Goal: Information Seeking & Learning: Learn about a topic

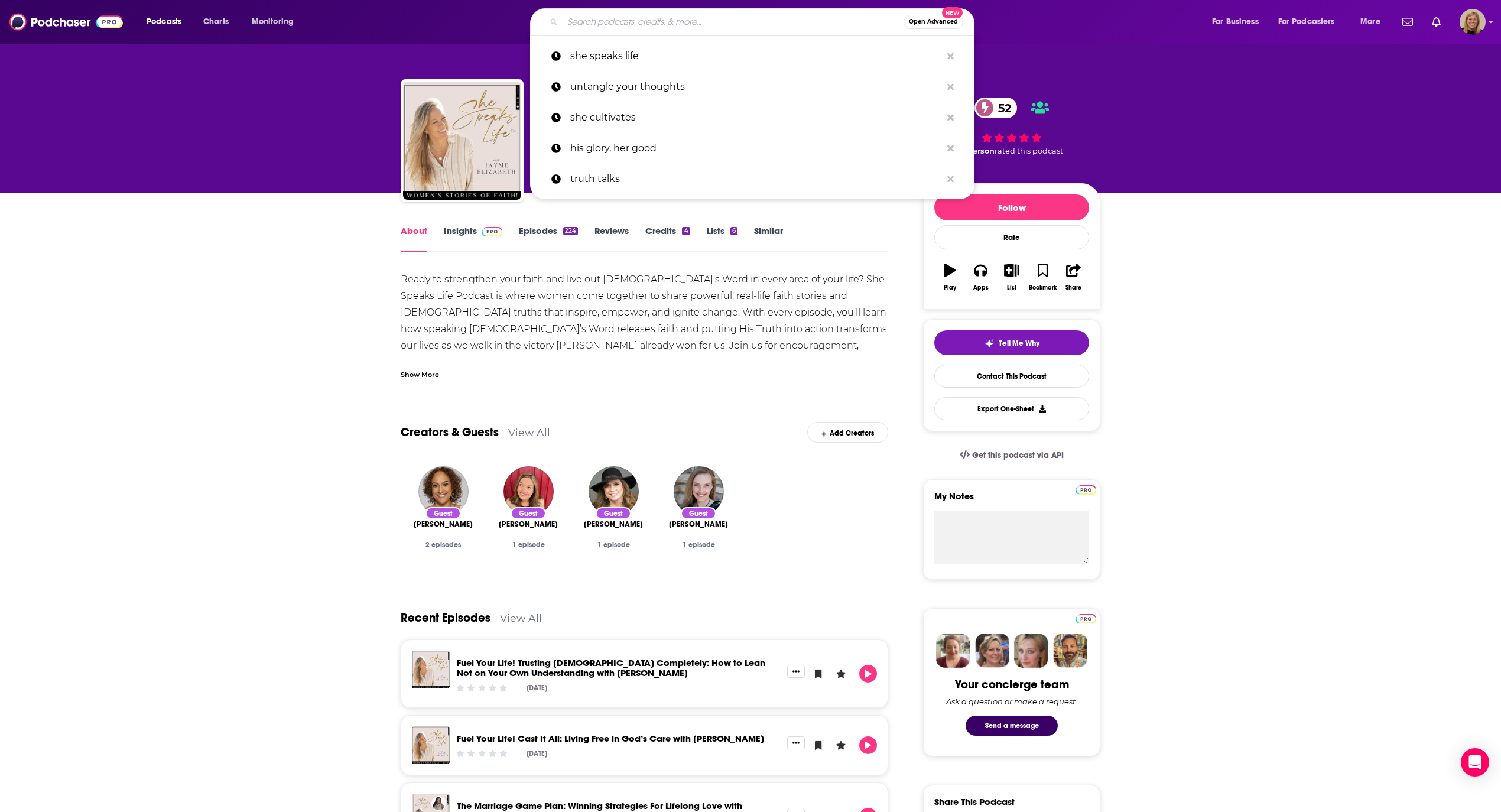
click at [653, 24] on input "Search podcasts, credits, & more..." at bounding box center [733, 21] width 341 height 19
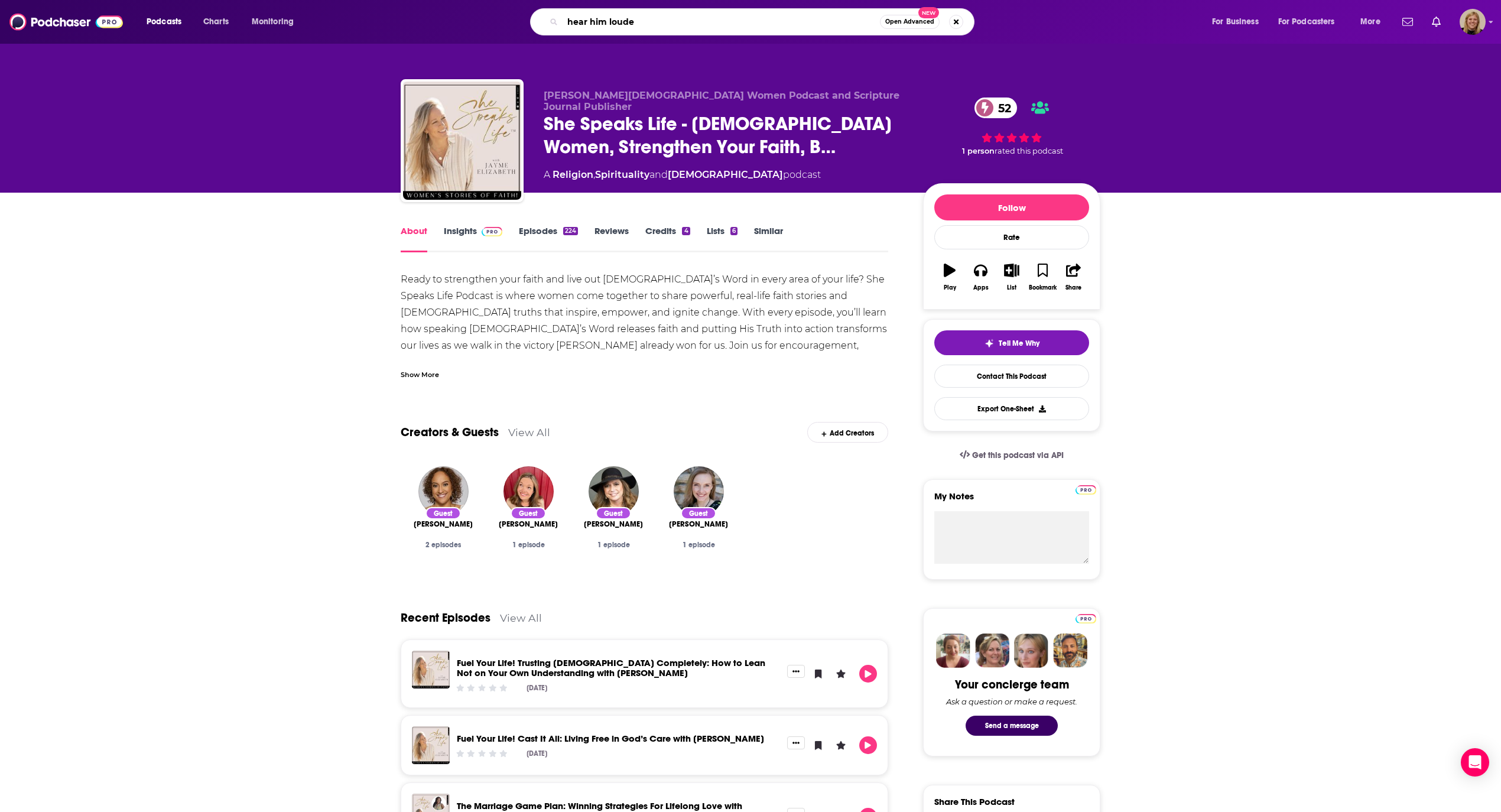
type input "hear him louder"
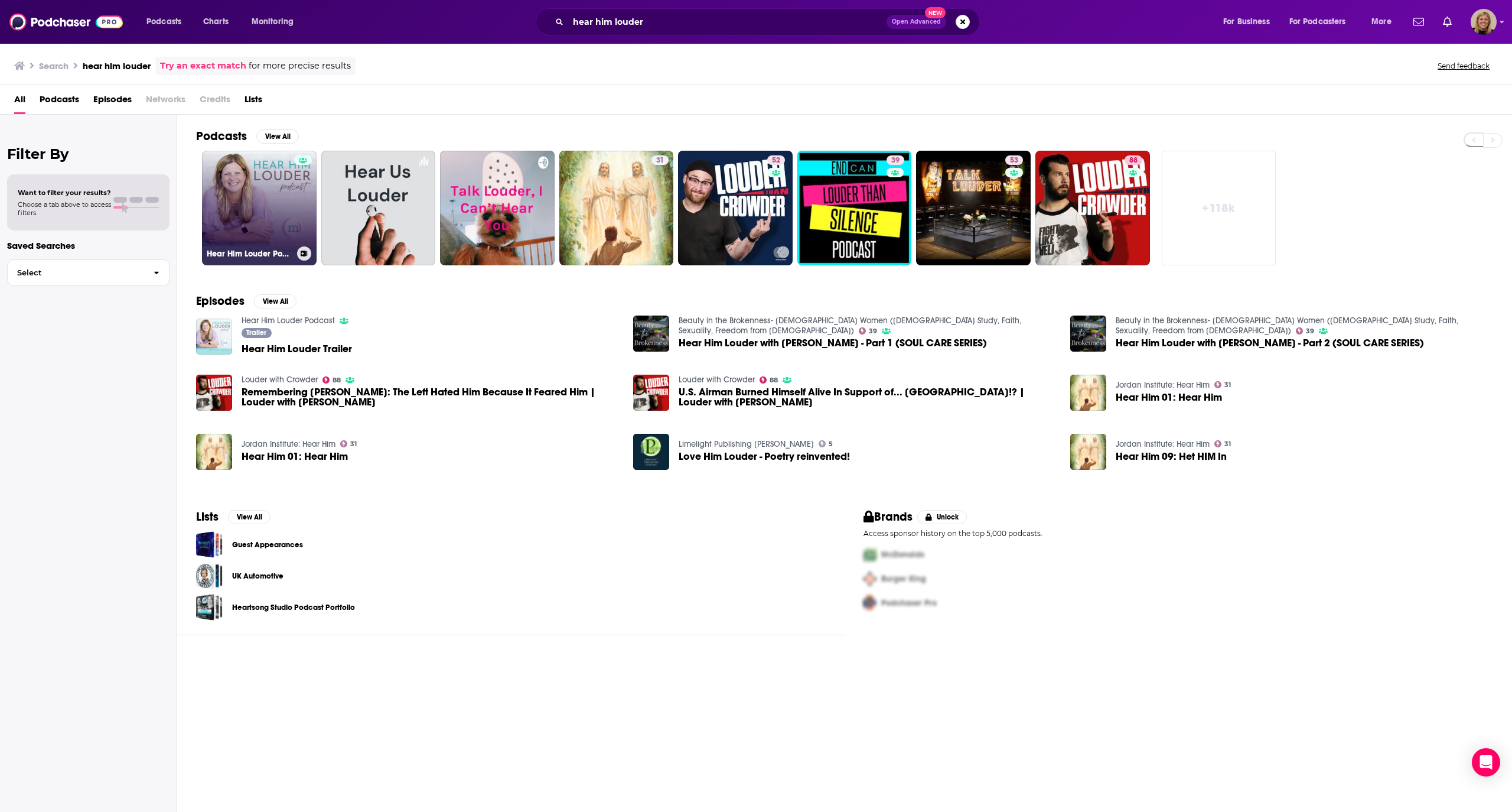
click at [249, 194] on link "Hear Him Louder Podcast" at bounding box center [260, 208] width 115 height 115
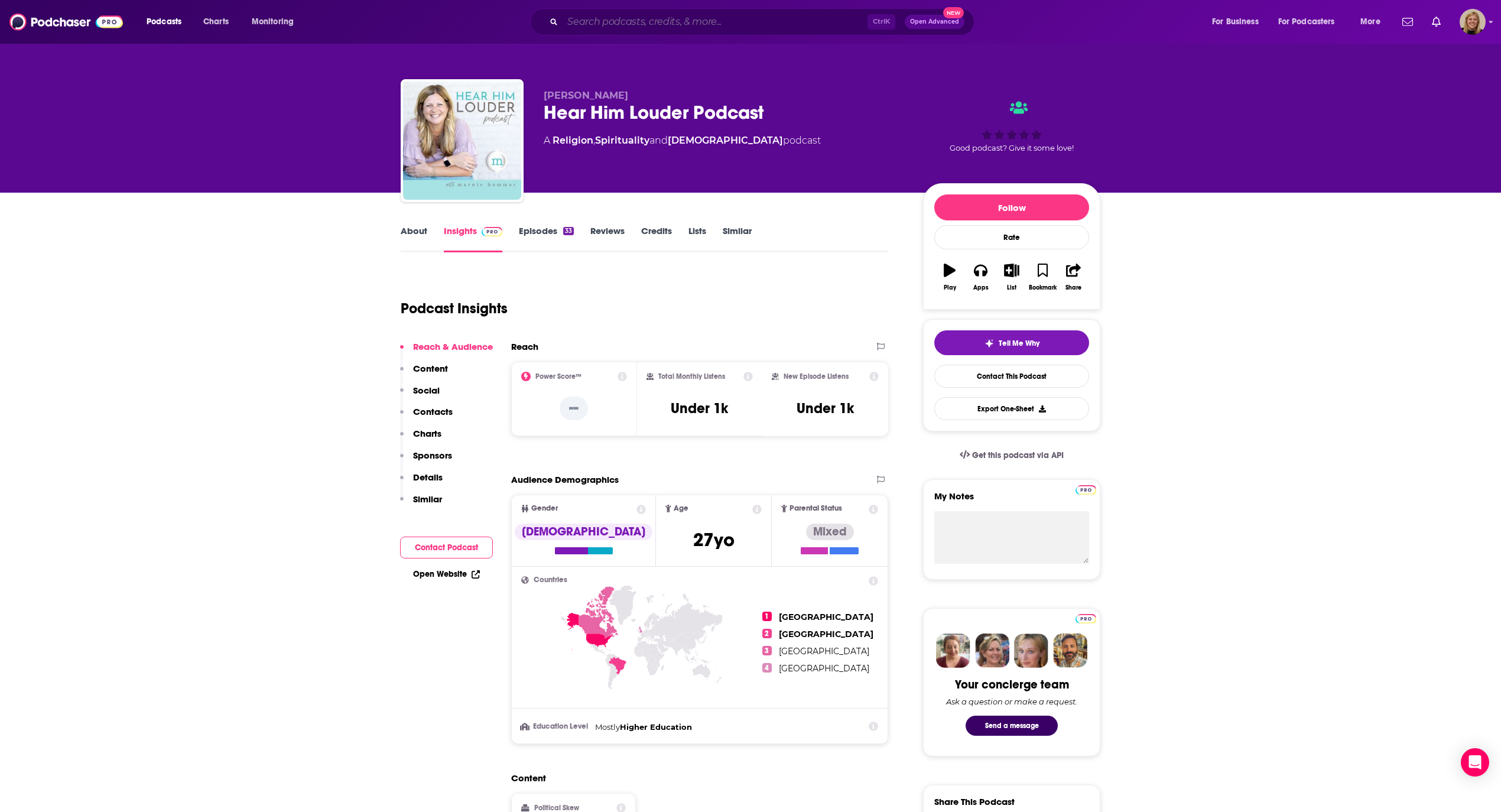
click at [661, 29] on input "Search podcasts, credits, & more..." at bounding box center [715, 21] width 305 height 19
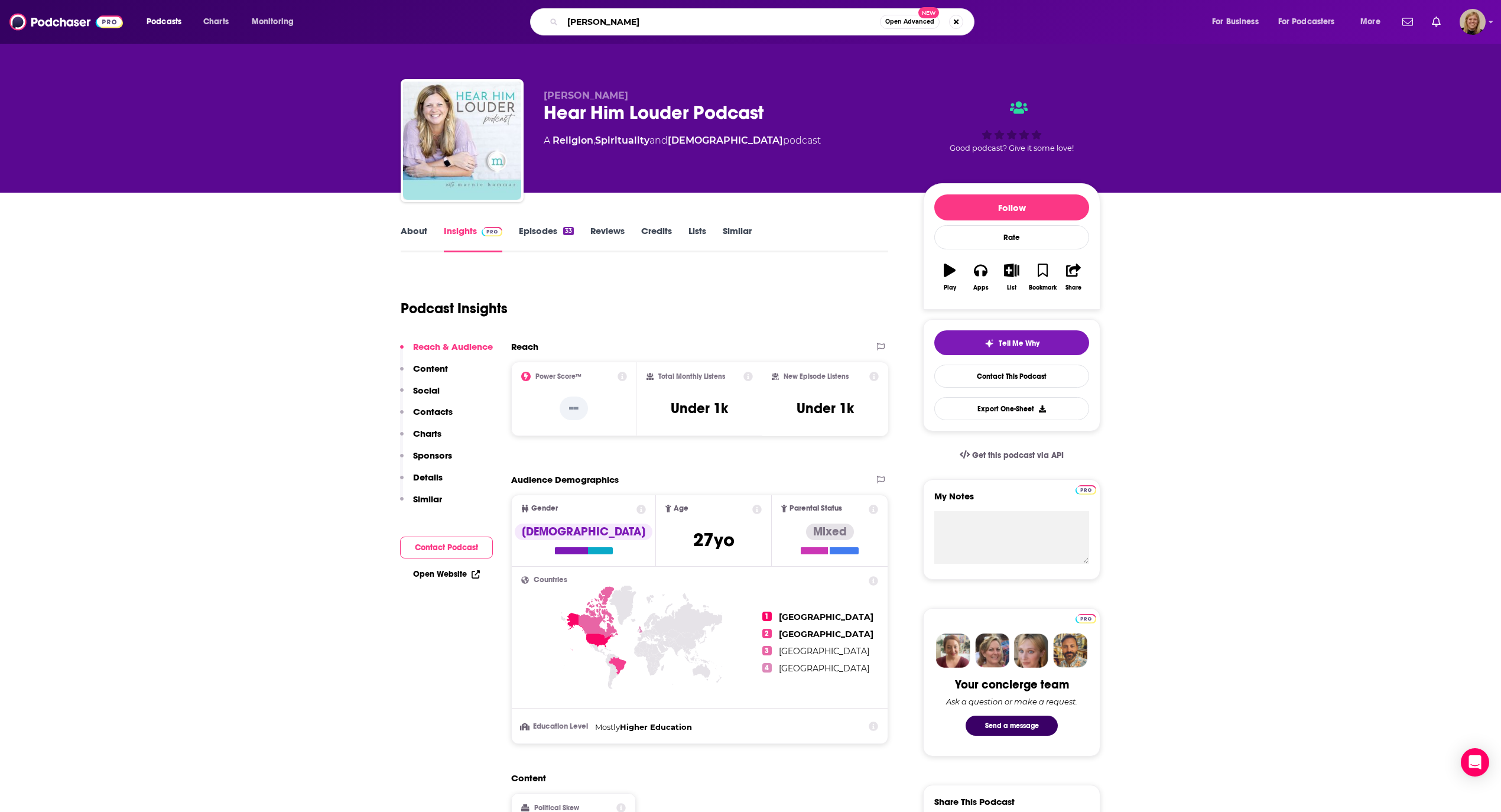
type input "[PERSON_NAME]"
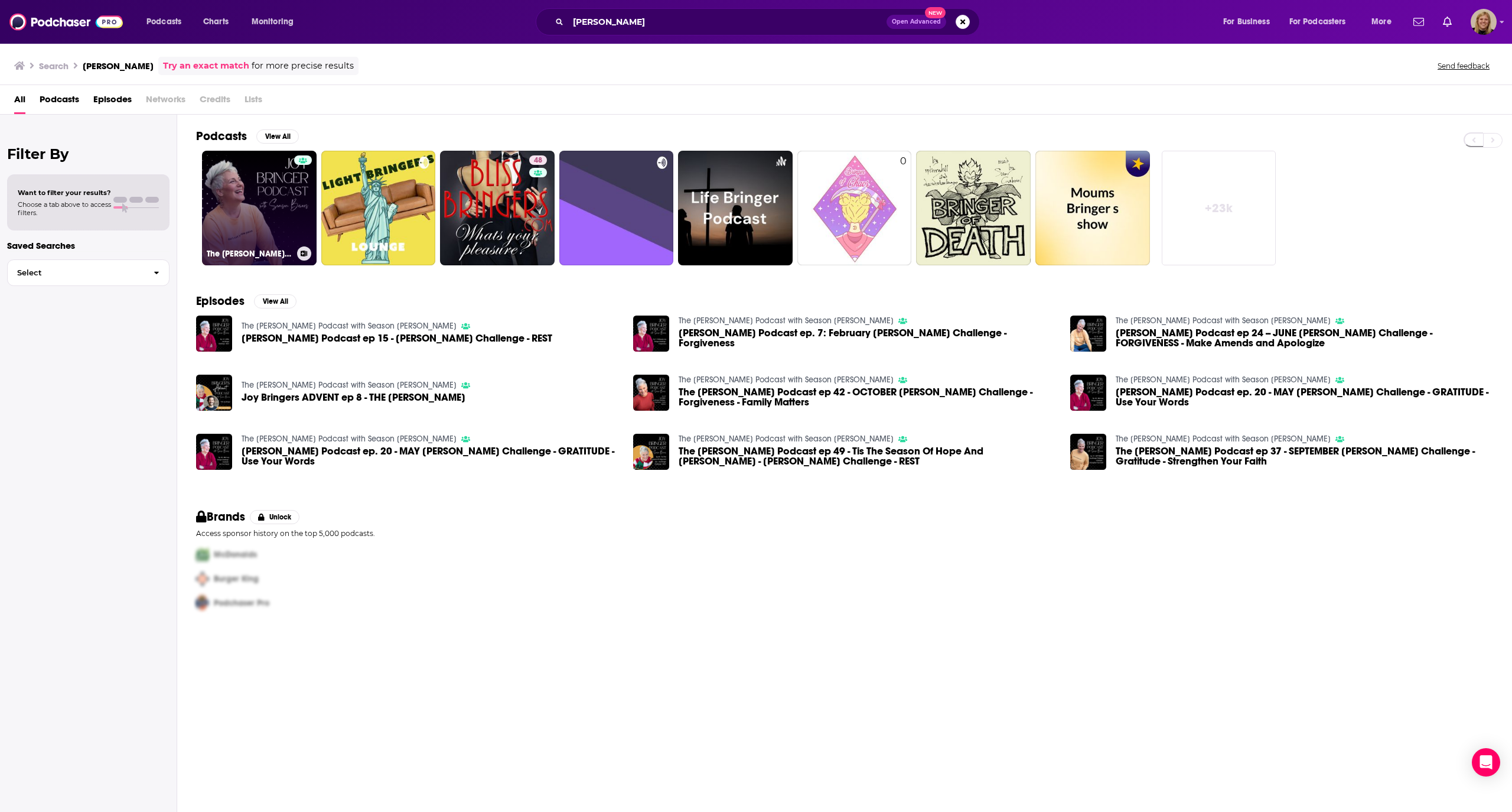
click at [263, 191] on link "The [PERSON_NAME] Podcast with Season [PERSON_NAME]" at bounding box center [260, 208] width 115 height 115
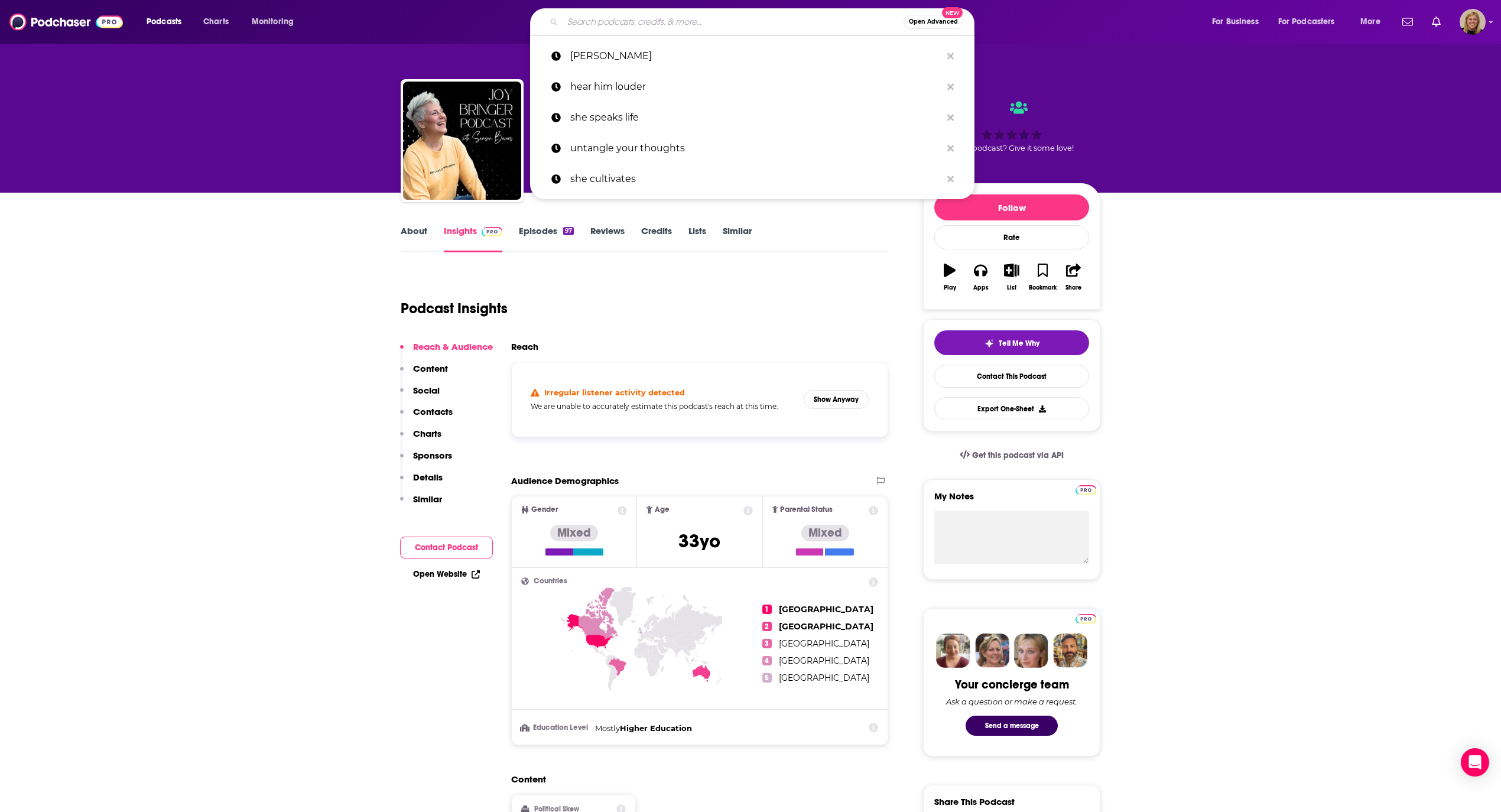
click at [676, 18] on input "Search podcasts, credits, & more..." at bounding box center [733, 21] width 341 height 19
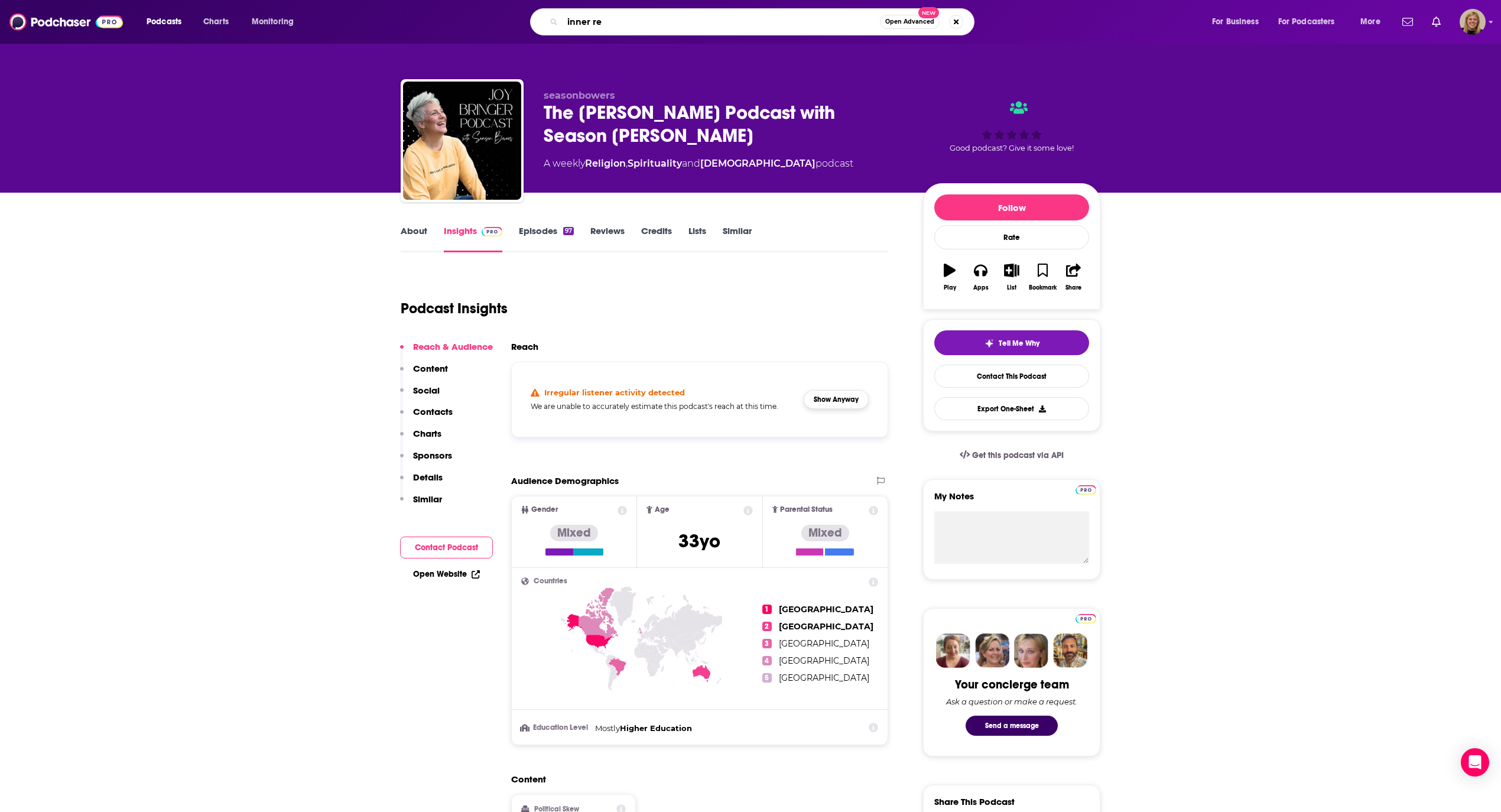
type input "inner re"
click at [856, 400] on button "Show Anyway" at bounding box center [836, 399] width 65 height 19
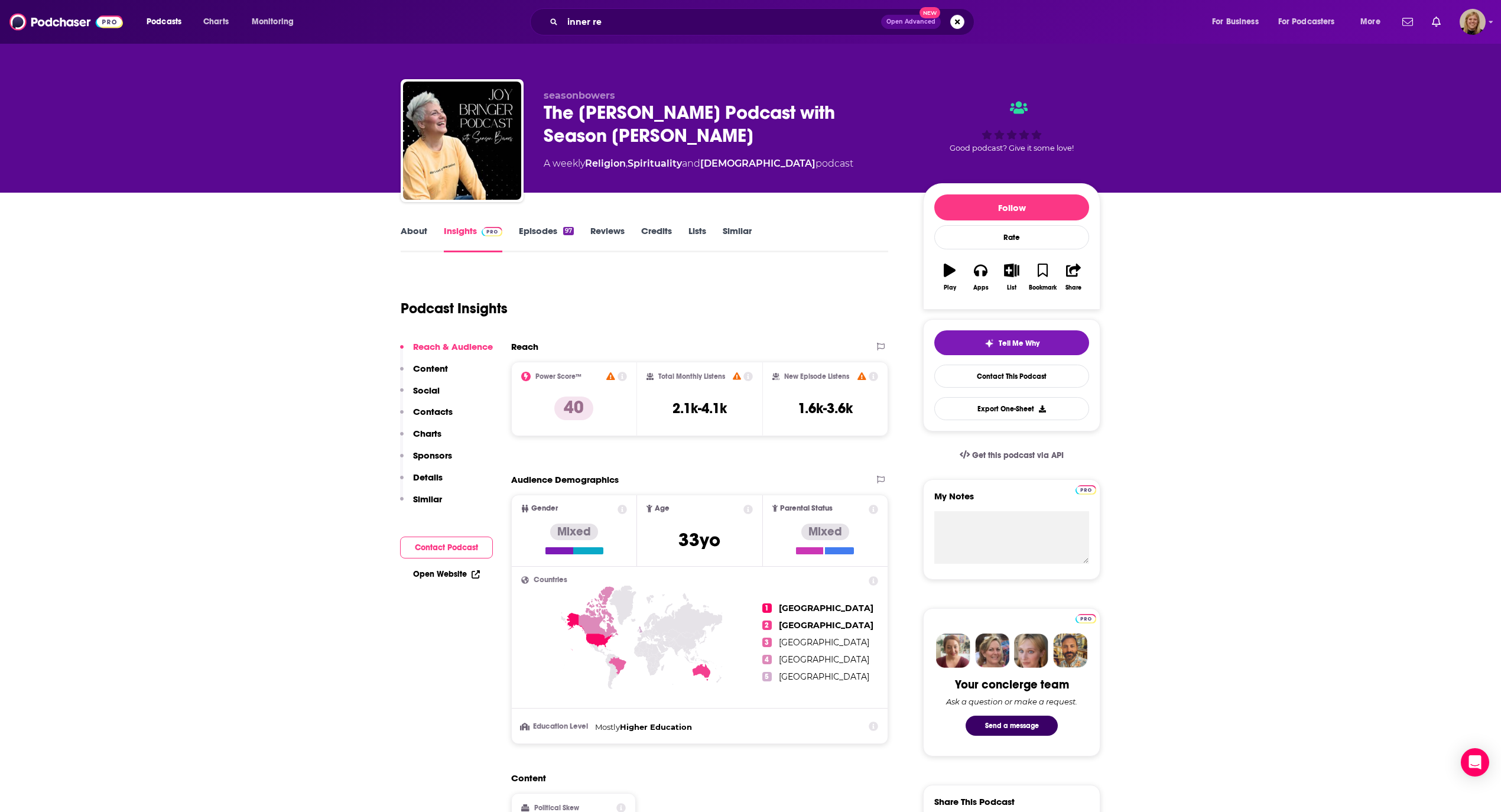
click at [526, 235] on link "Episodes 97" at bounding box center [546, 238] width 55 height 27
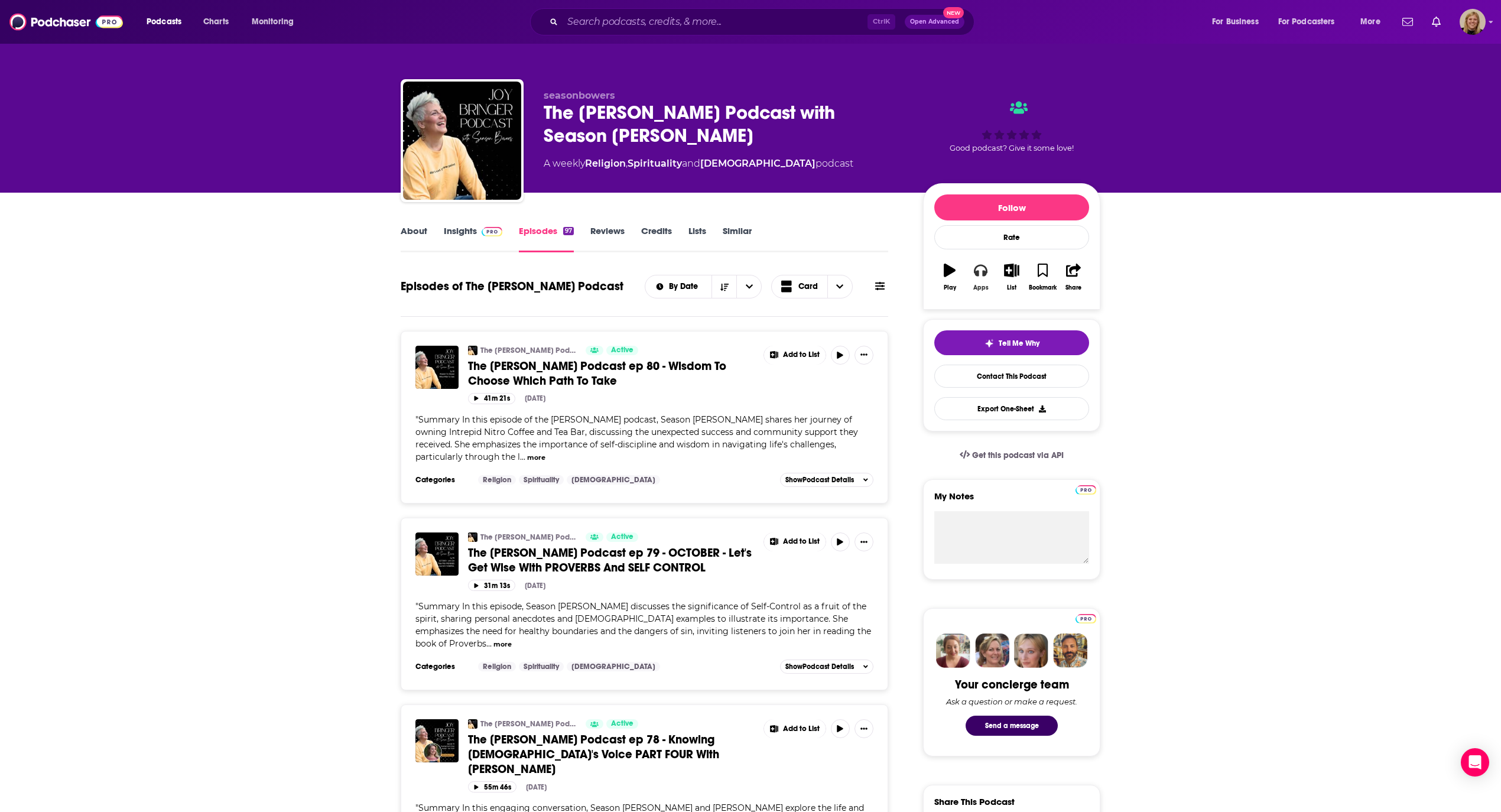
click at [982, 282] on button "Apps" at bounding box center [980, 277] width 31 height 43
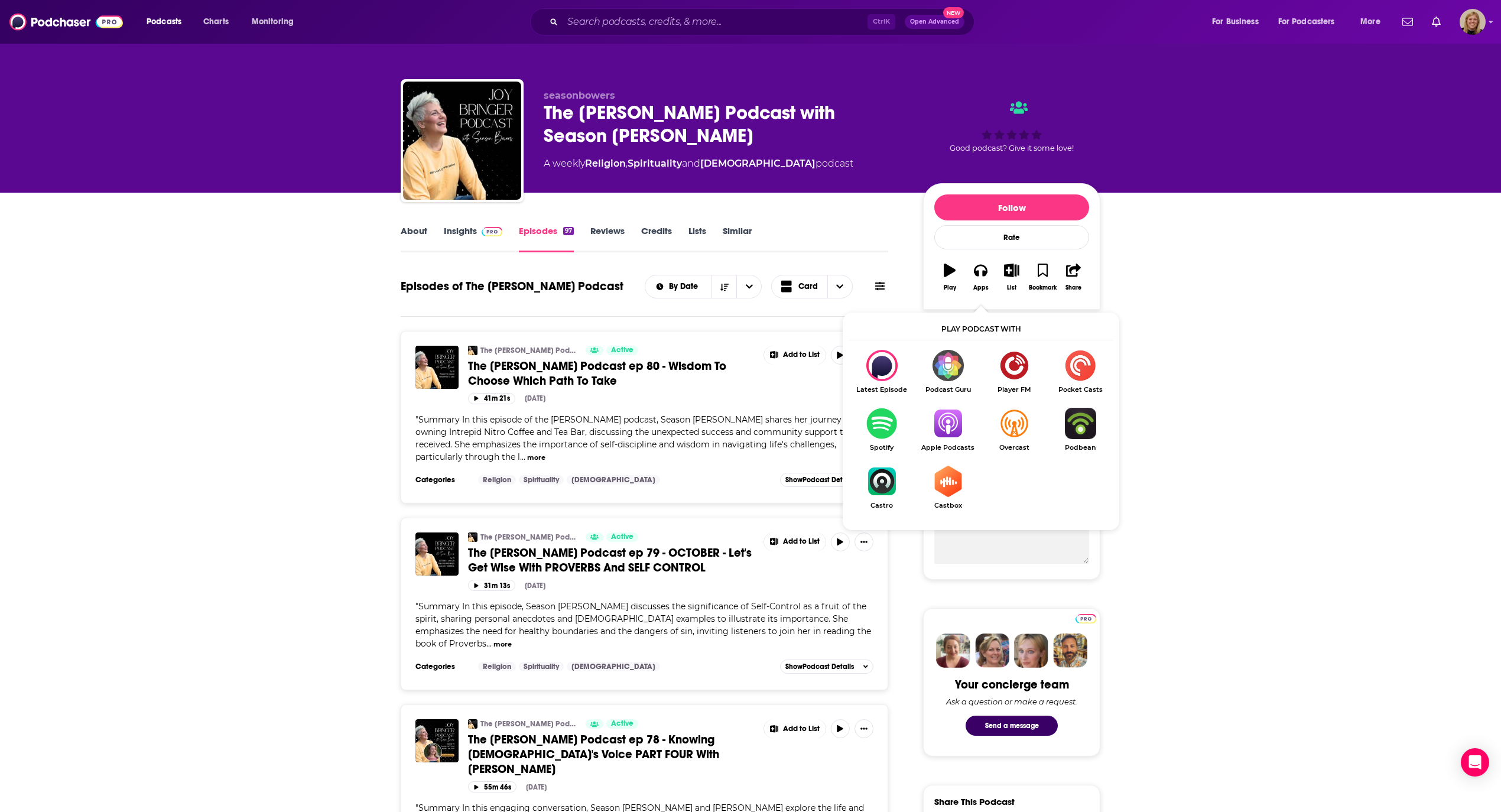
click at [942, 426] on img "Show Listen On dropdown" at bounding box center [948, 423] width 66 height 31
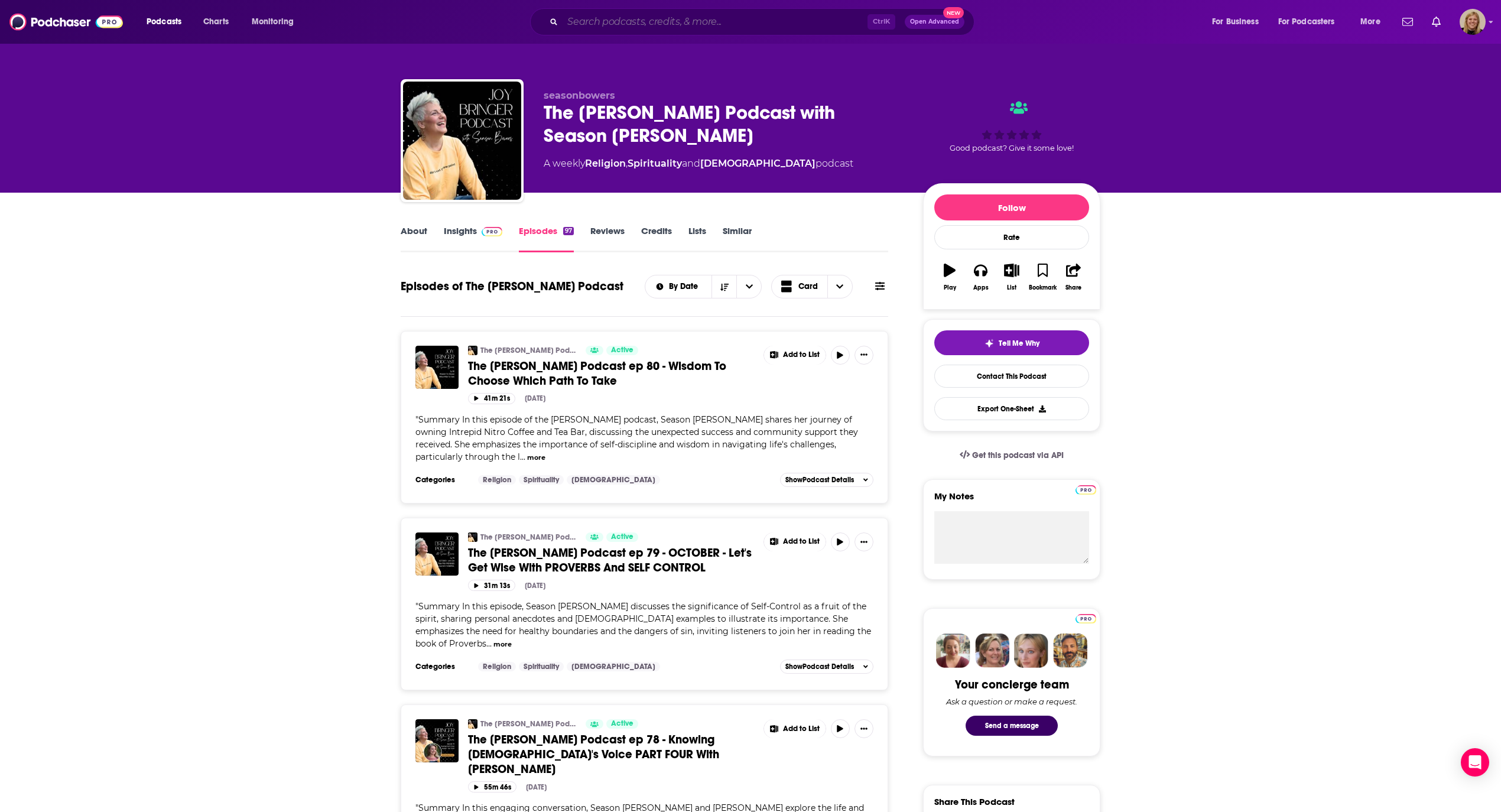
click at [672, 20] on input "Search podcasts, credits, & more..." at bounding box center [715, 21] width 305 height 19
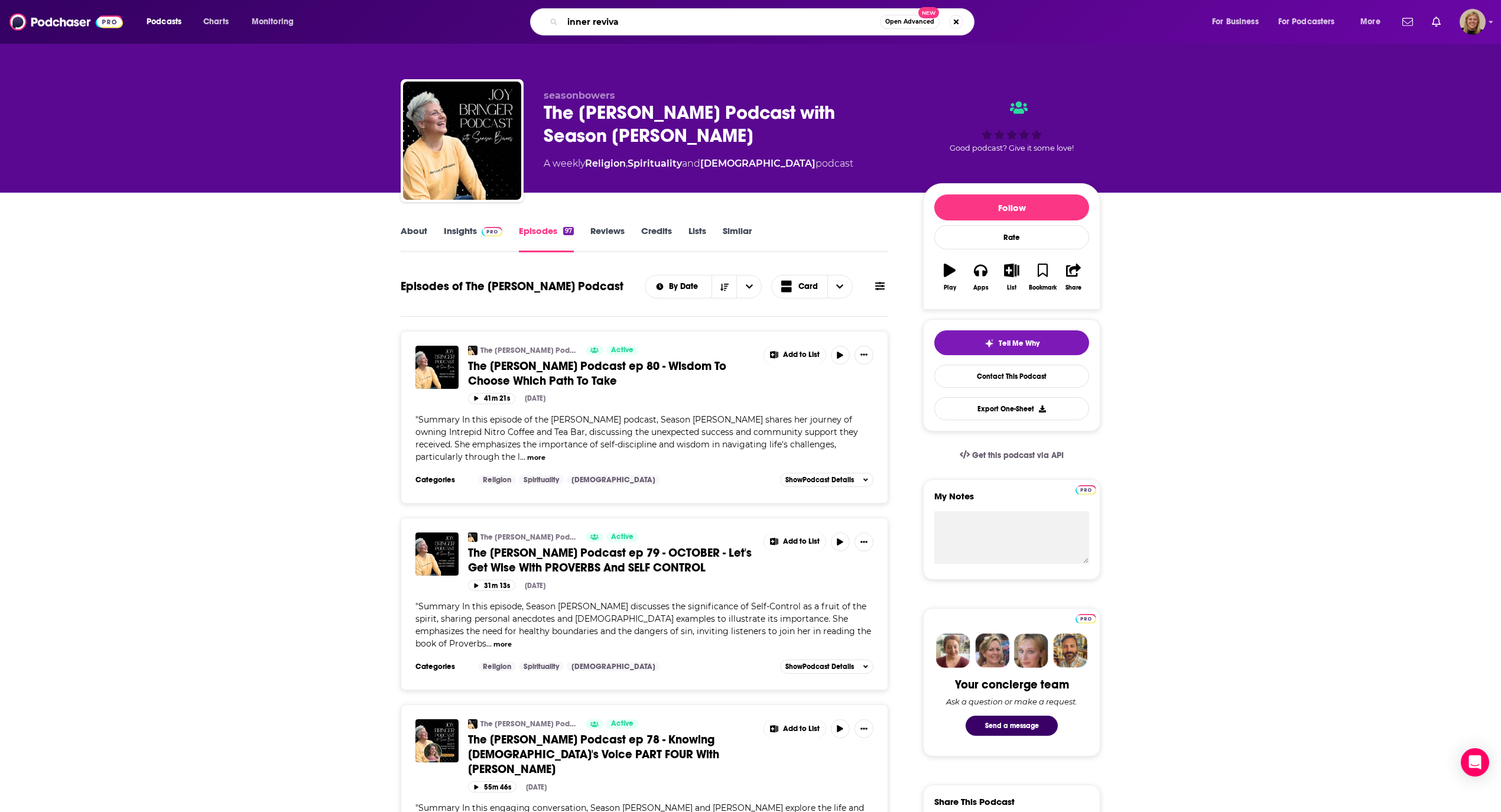
type input "inner revival"
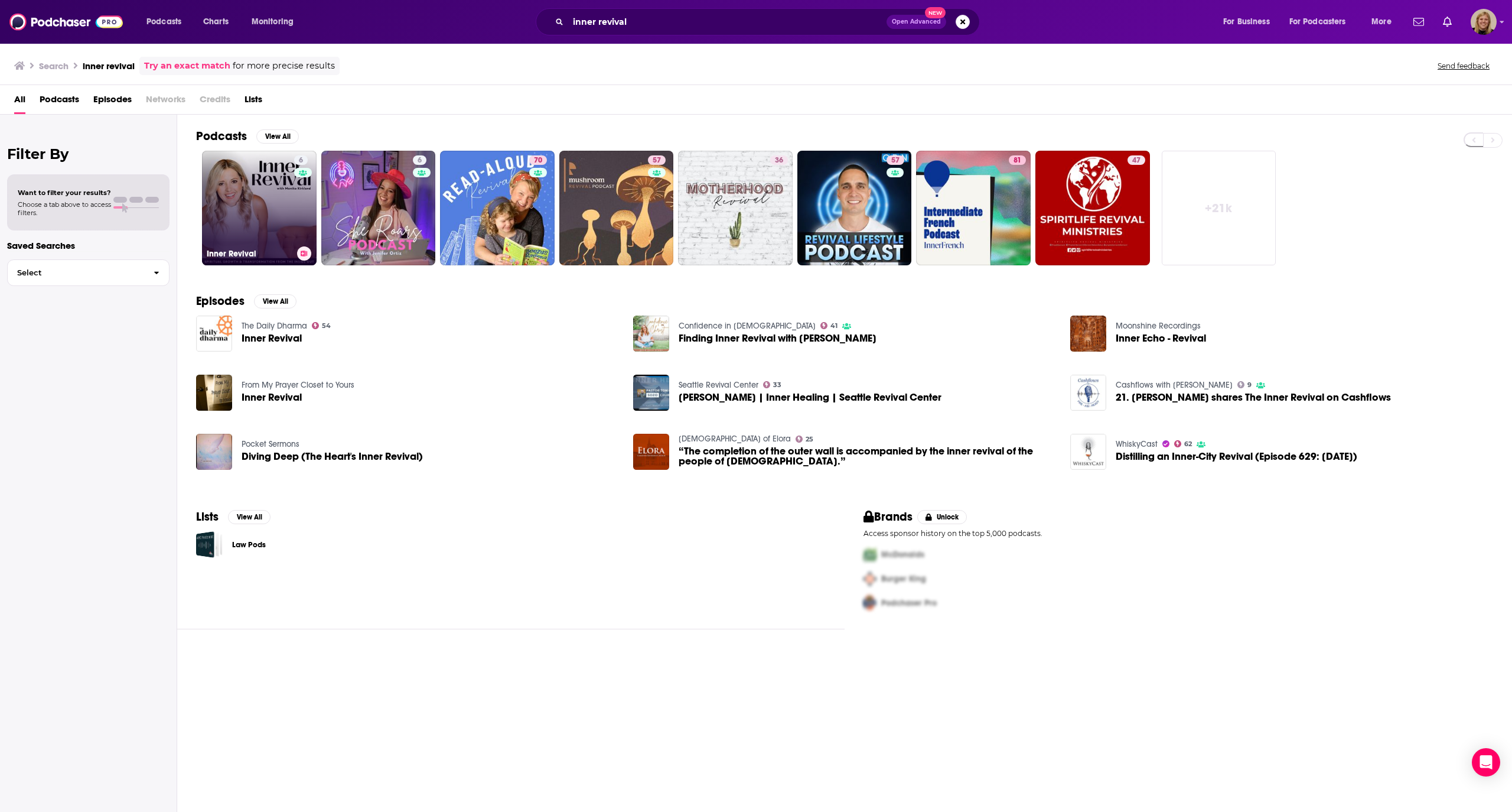
click at [286, 201] on link "6 Inner Revival" at bounding box center [260, 208] width 115 height 115
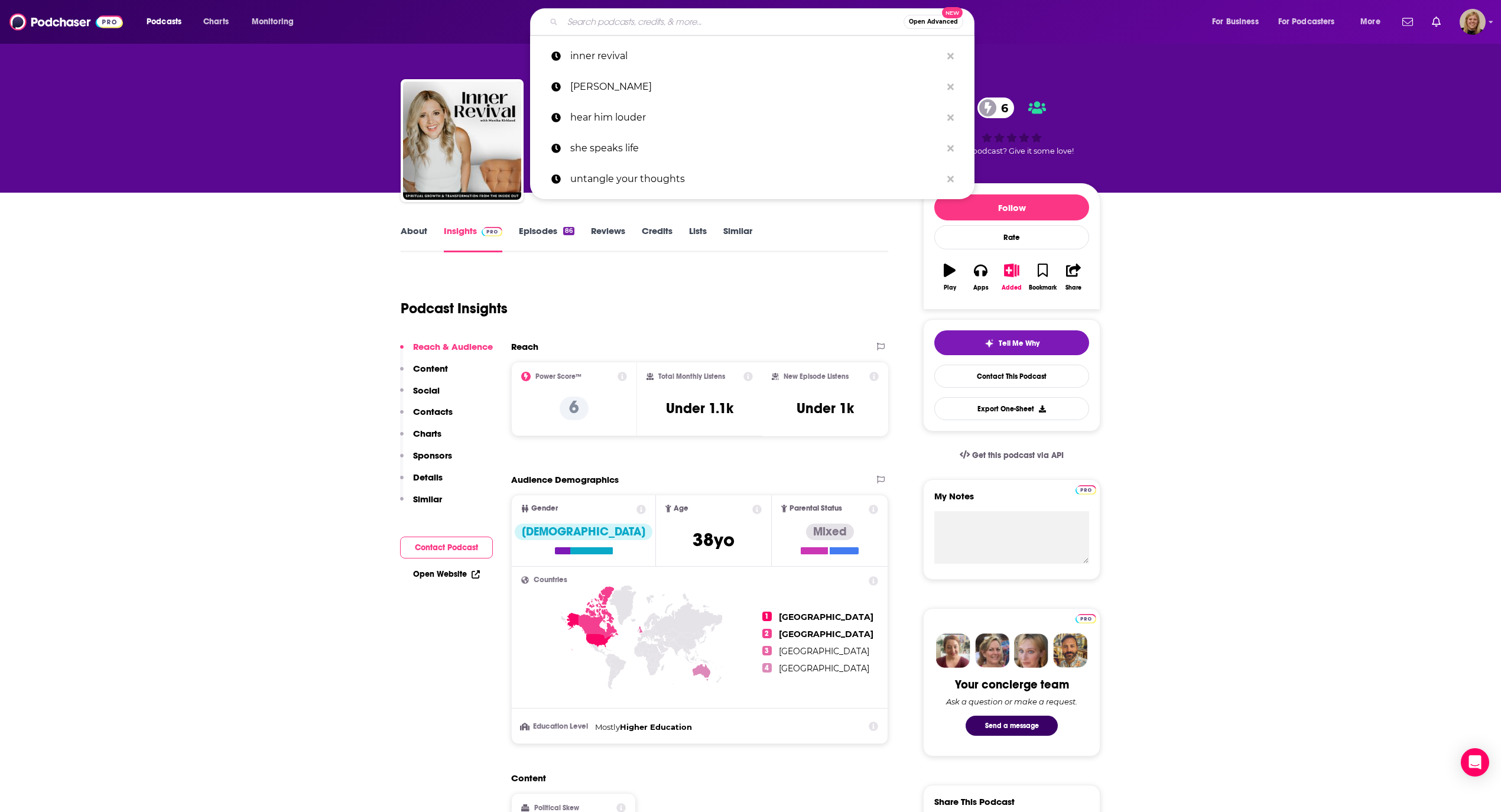
click at [728, 23] on input "Search podcasts, credits, & more..." at bounding box center [733, 21] width 341 height 19
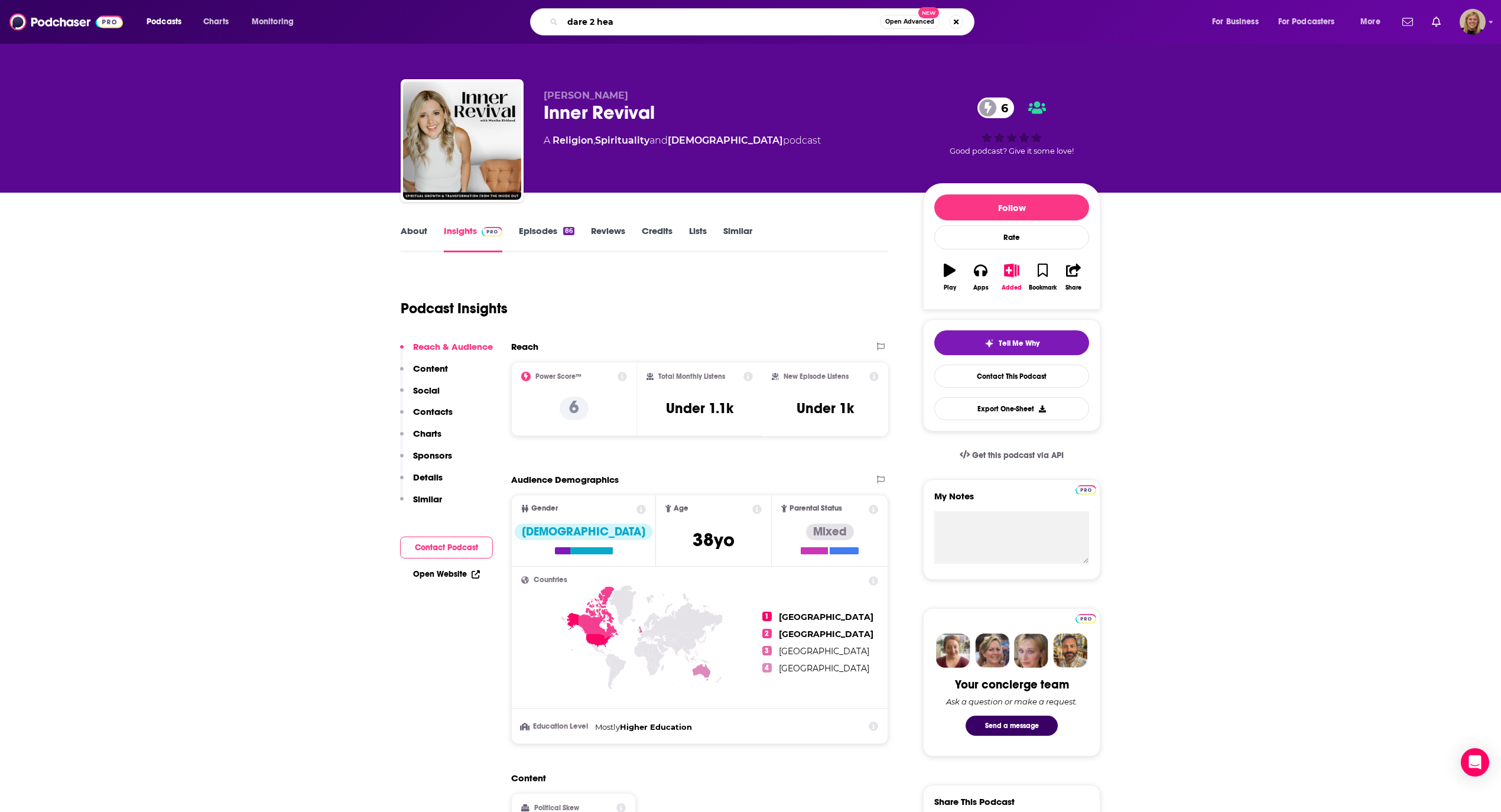
type input "dare 2 hear"
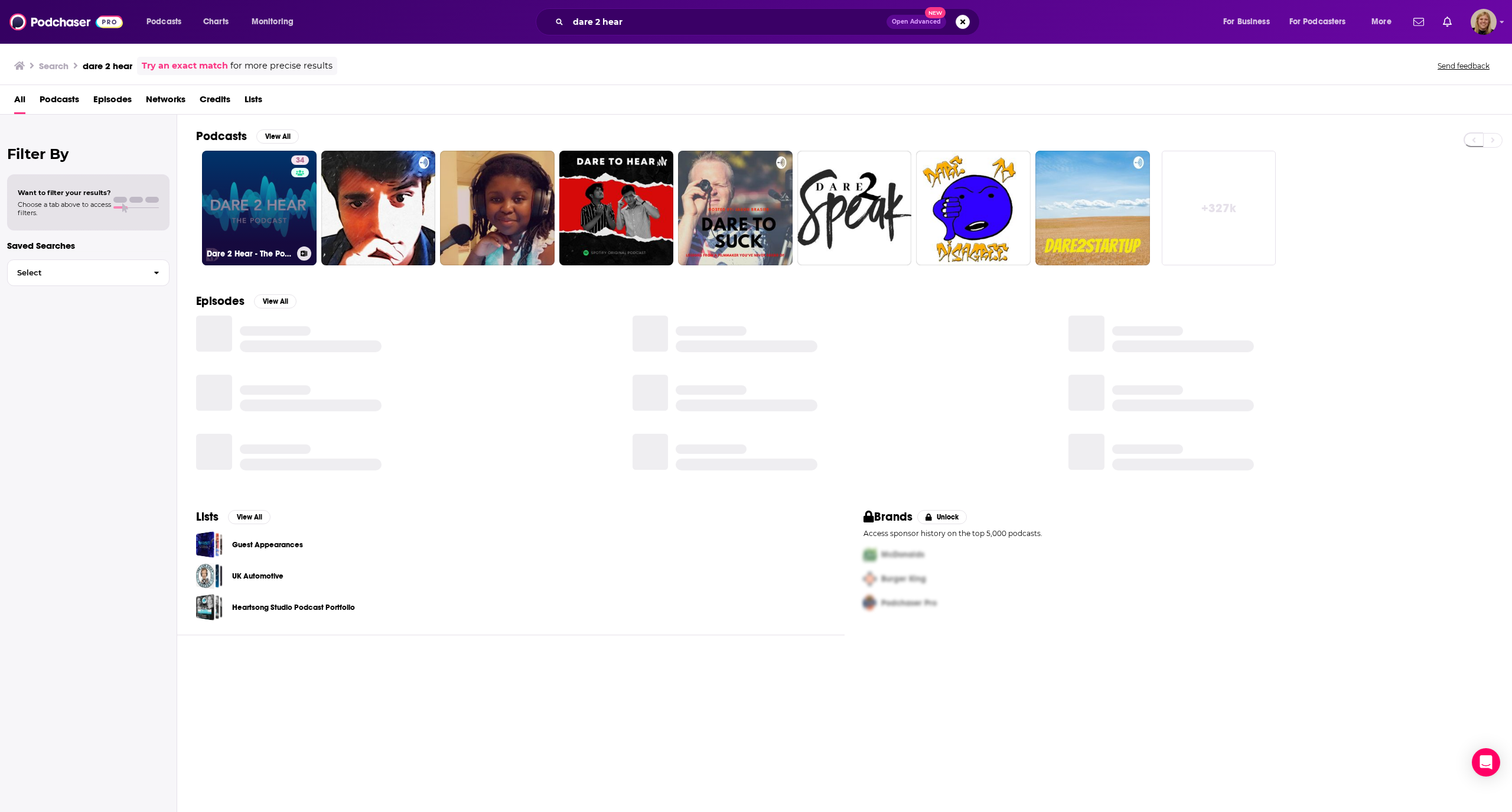
click at [261, 199] on link "34 Dare 2 Hear - The Podcast" at bounding box center [260, 208] width 115 height 115
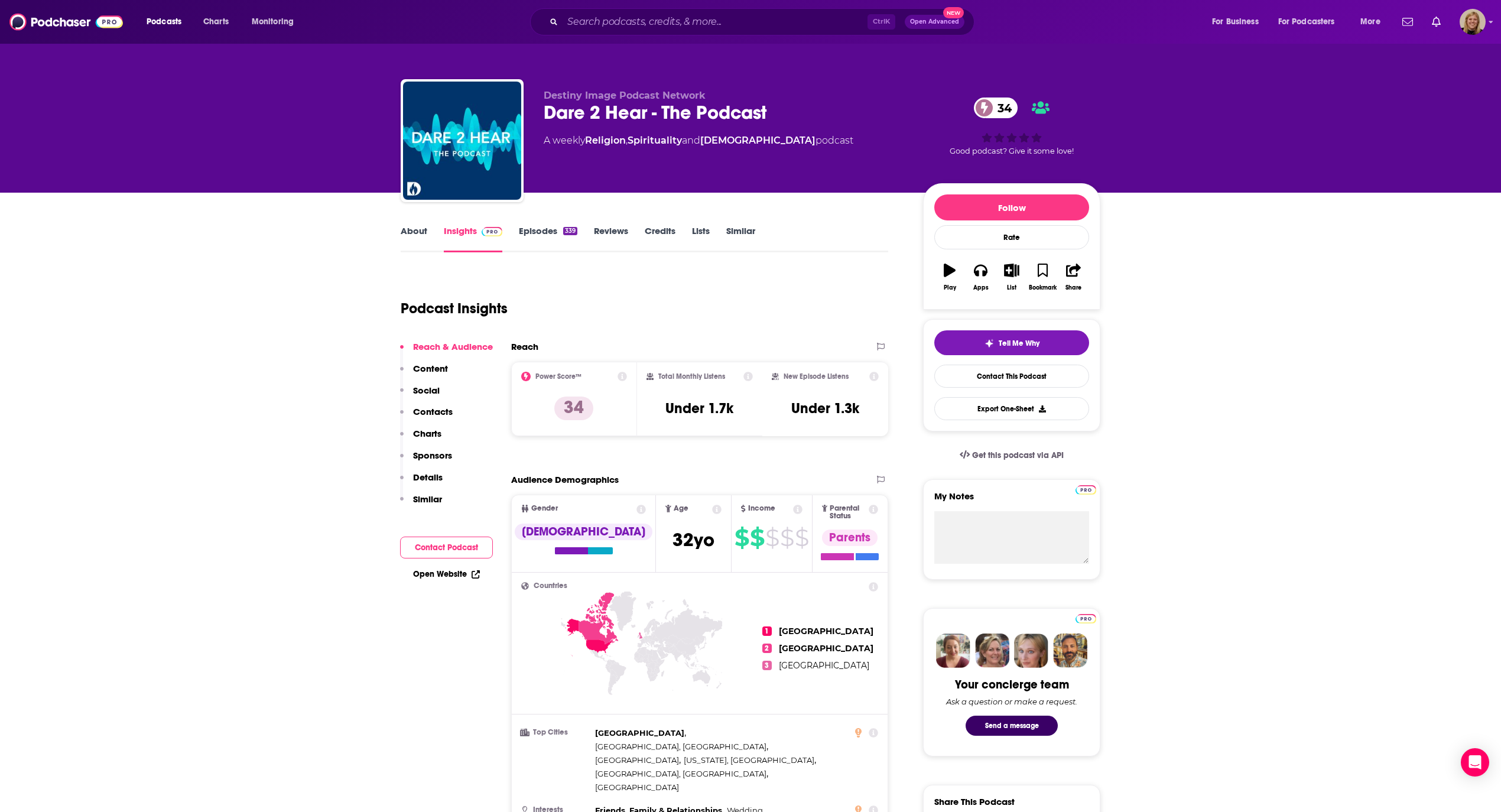
click at [415, 230] on link "About" at bounding box center [414, 238] width 27 height 27
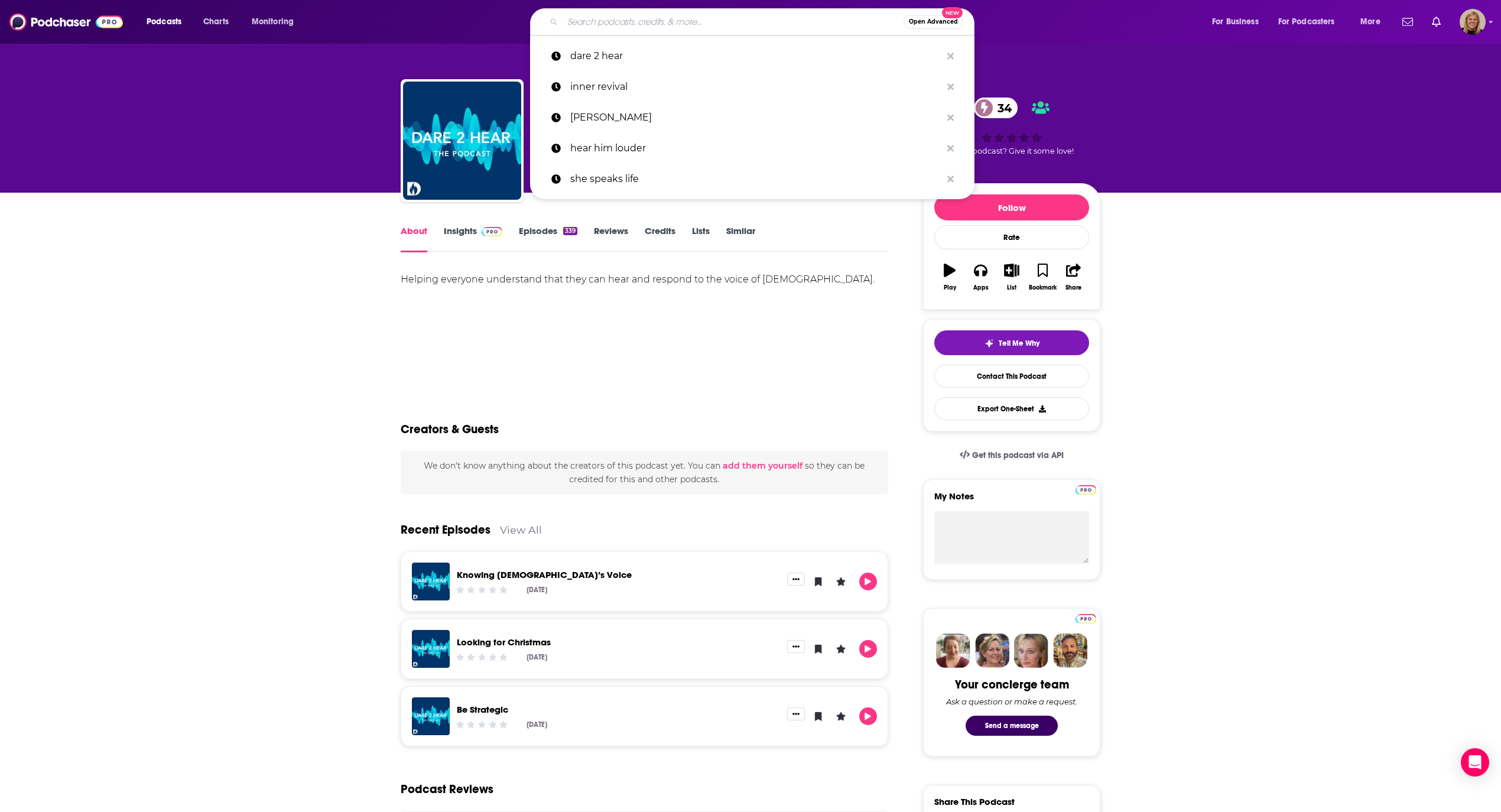
click at [643, 20] on input "Search podcasts, credits, & more..." at bounding box center [733, 21] width 341 height 19
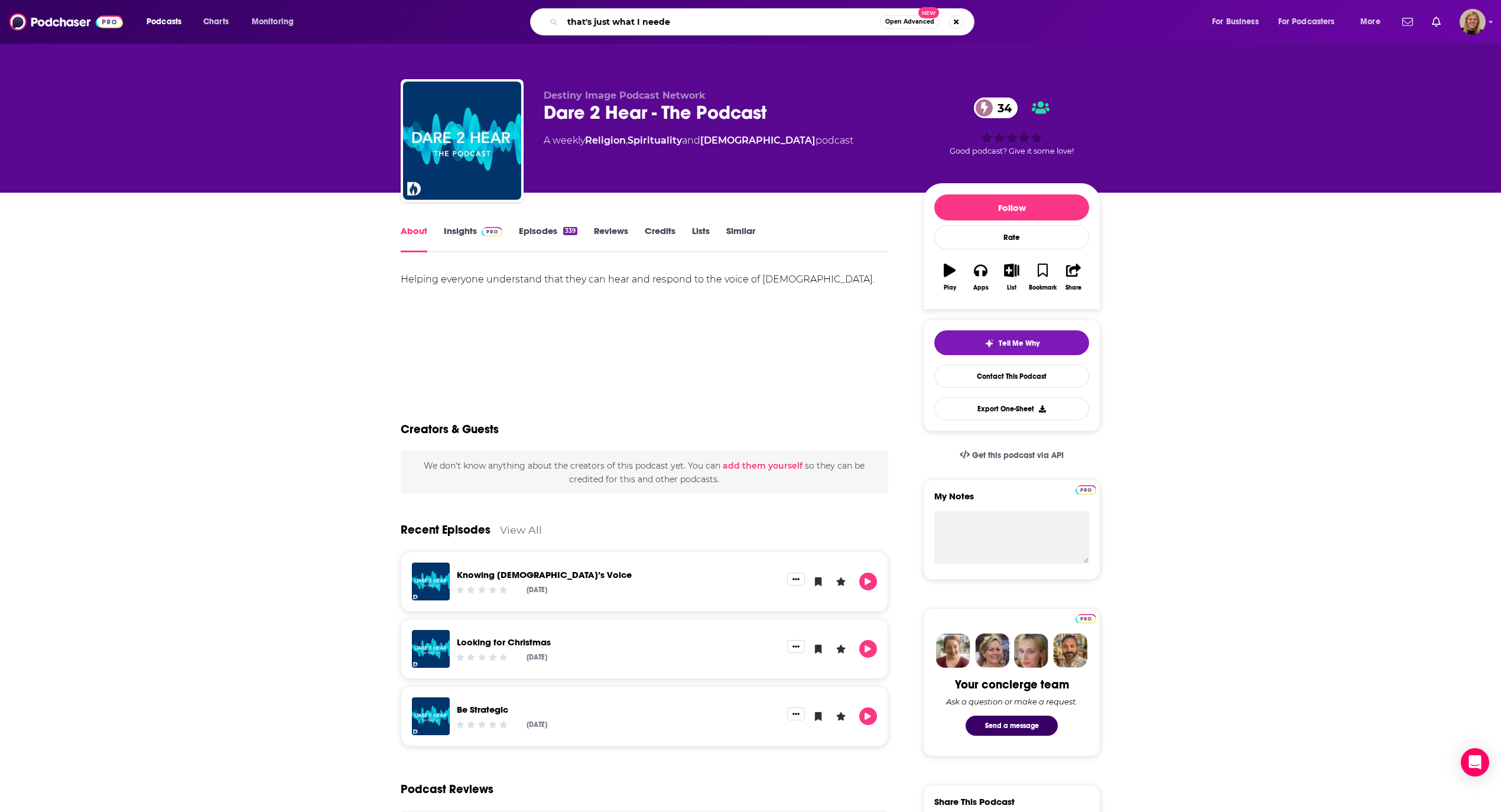
type input "that's just what I needed"
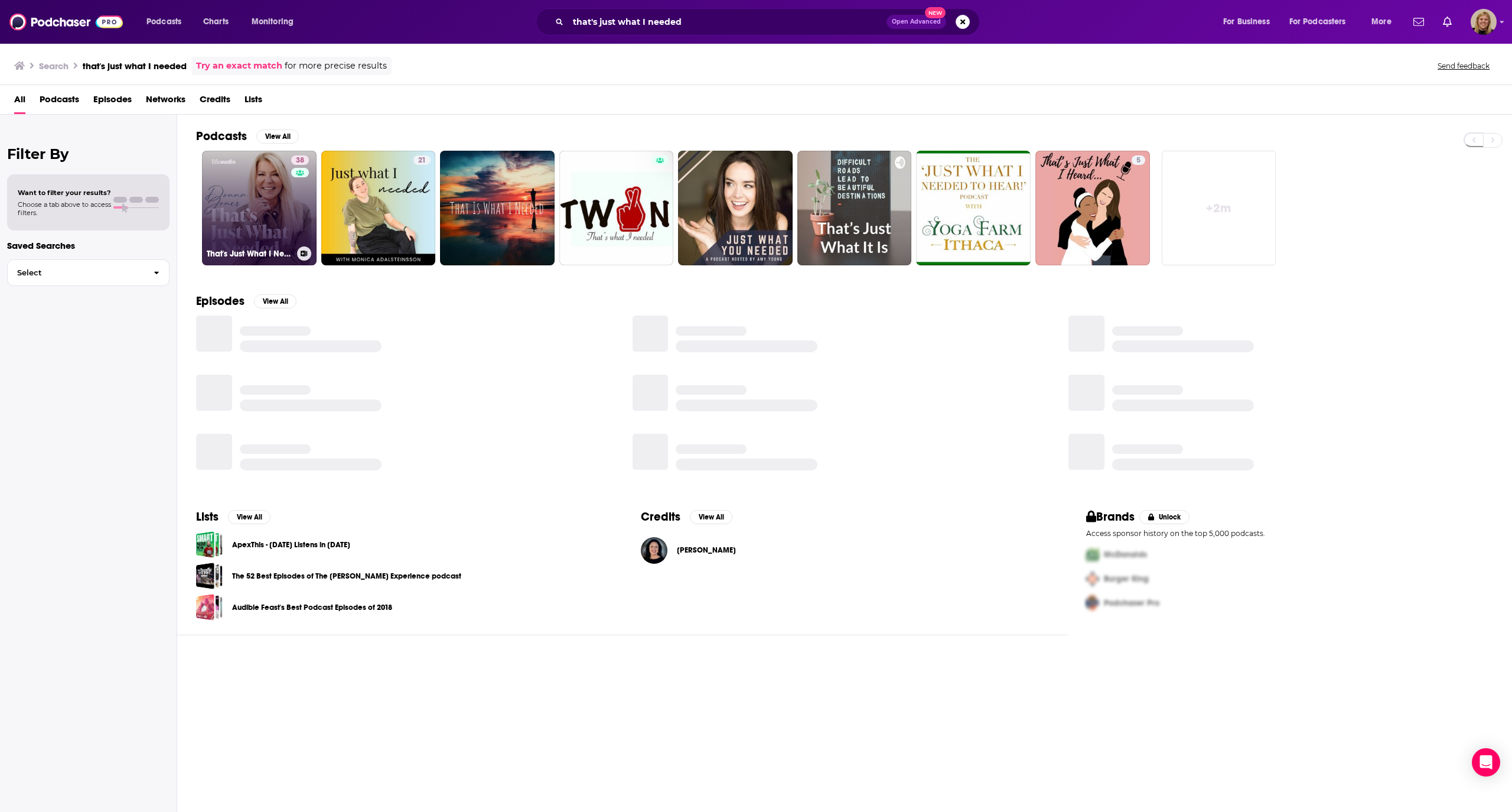
click at [272, 199] on link "38 That's Just What I Needed Podcast" at bounding box center [260, 208] width 115 height 115
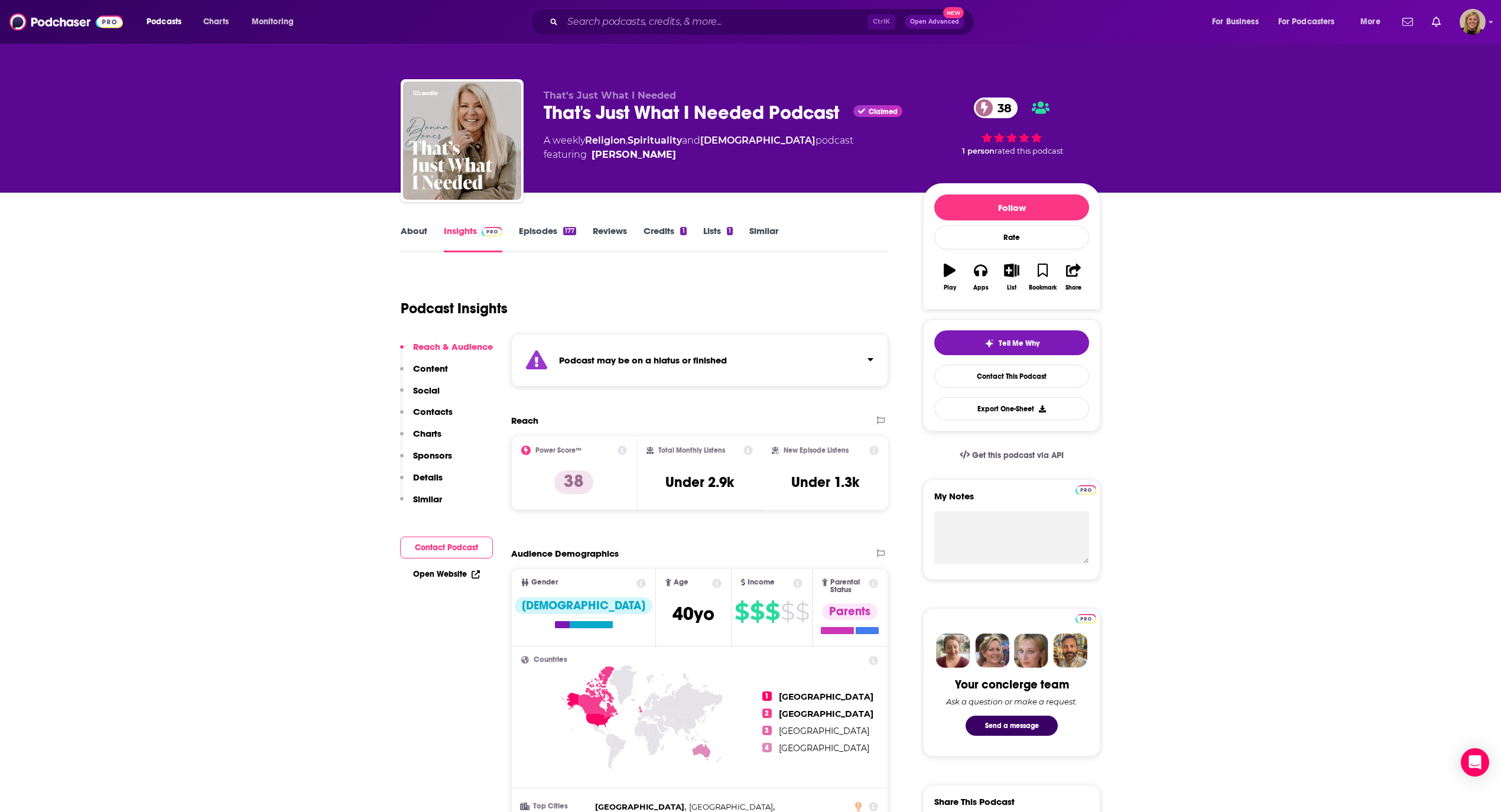
click at [708, 351] on div "Podcast may be on a hiatus or finished" at bounding box center [700, 360] width 377 height 53
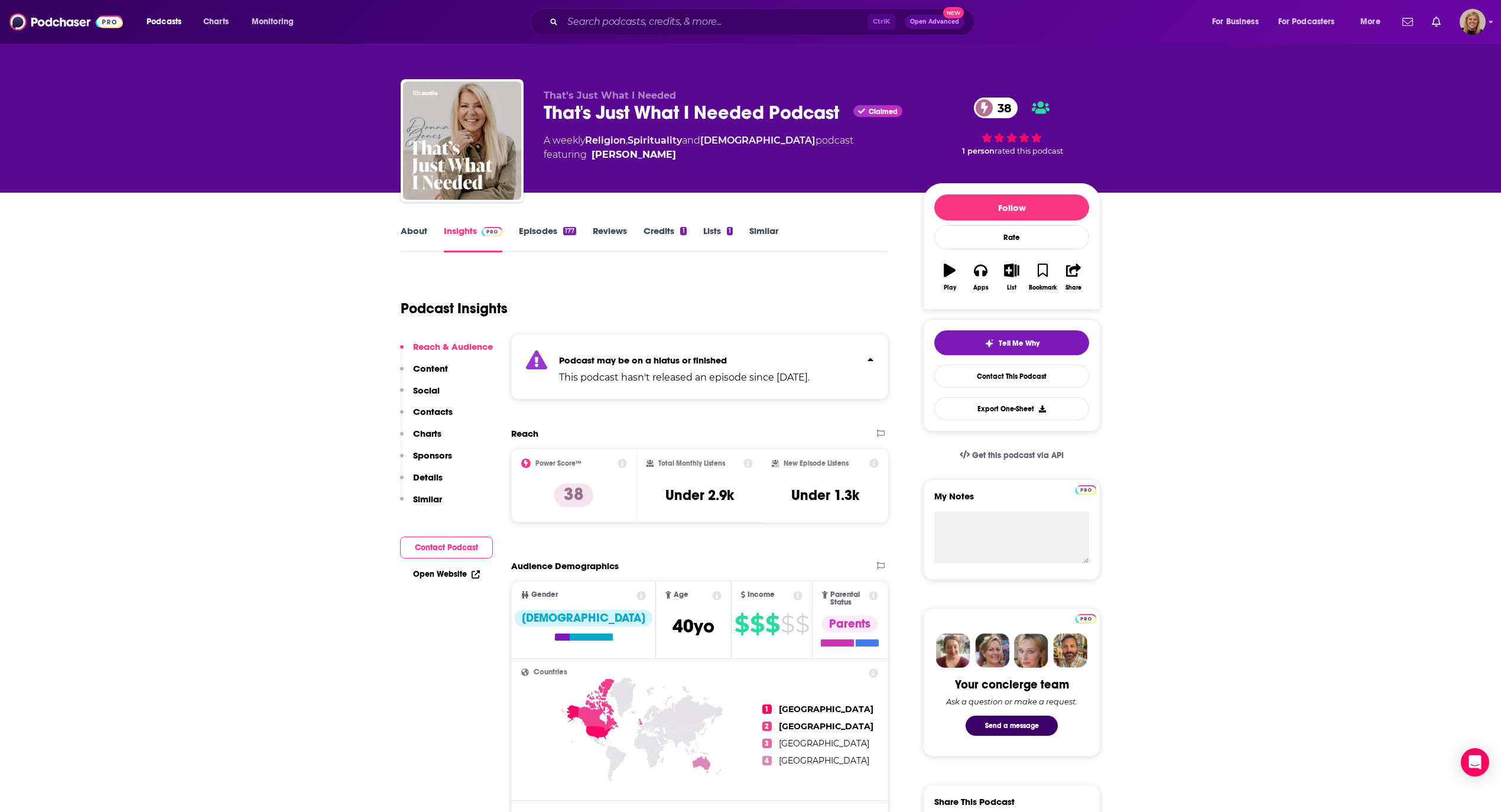
click at [402, 235] on link "About" at bounding box center [414, 238] width 27 height 27
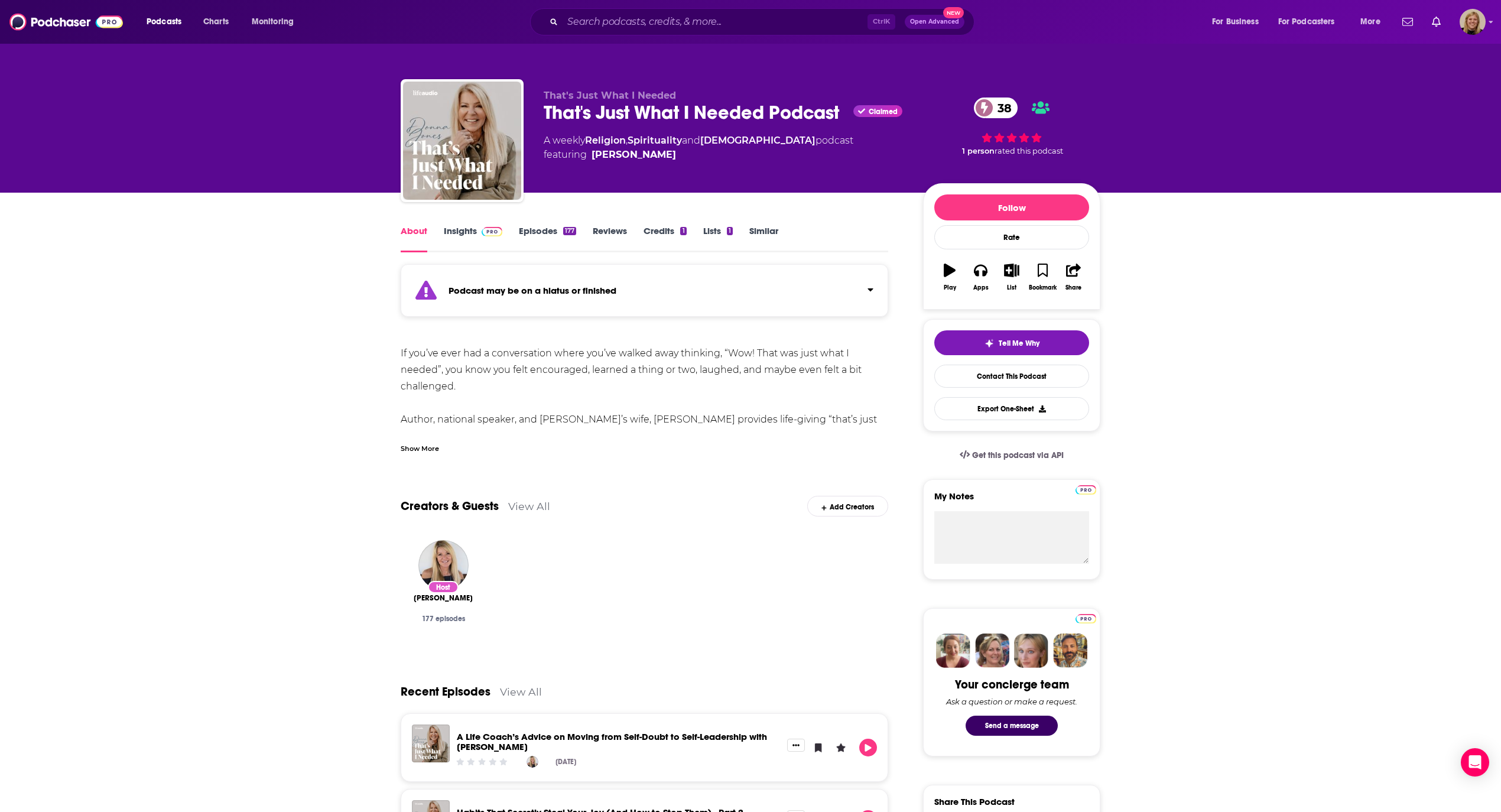
click at [415, 445] on div "Show More" at bounding box center [420, 447] width 39 height 11
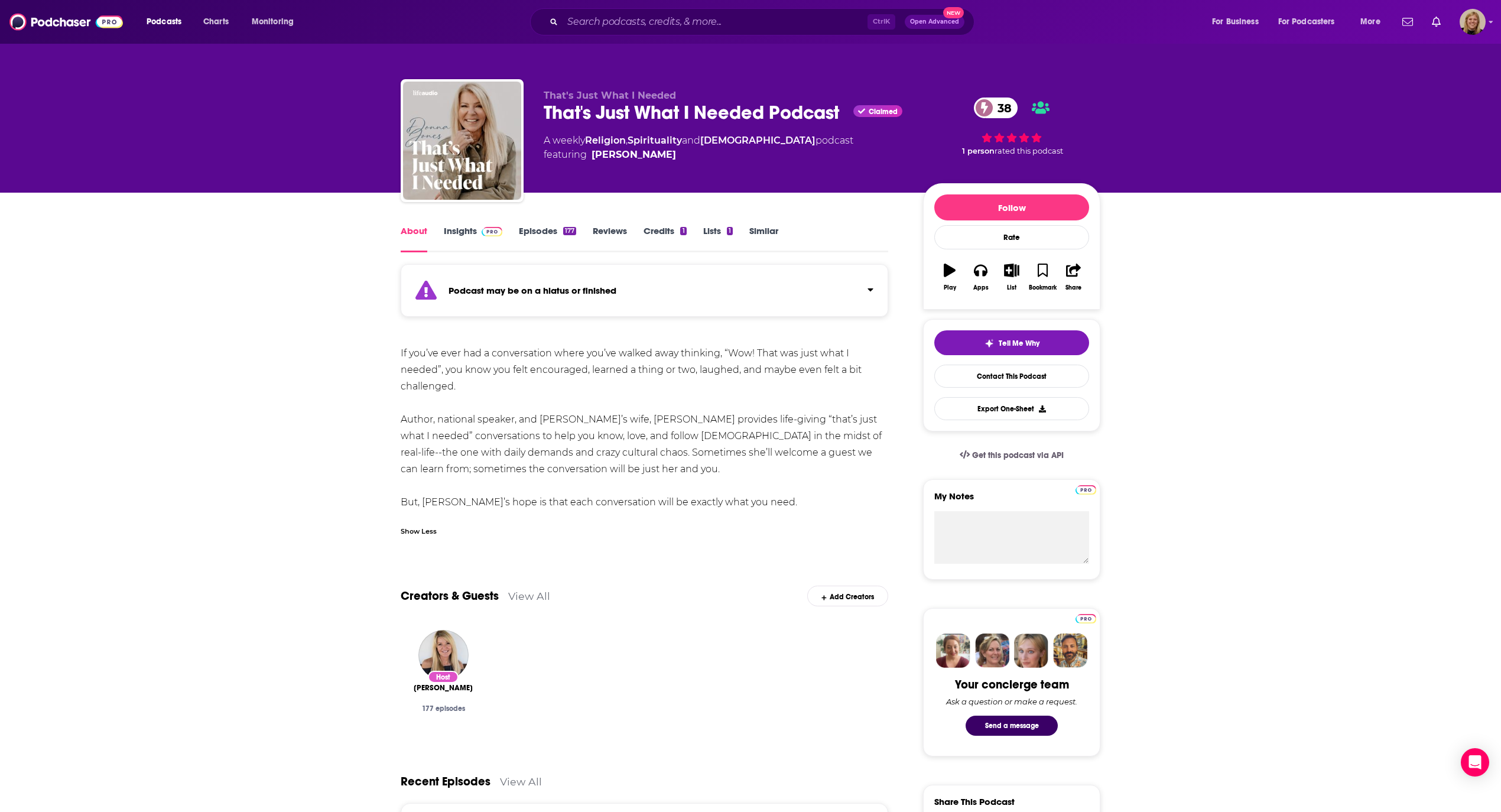
scroll to position [79, 0]
